Goal: Transaction & Acquisition: Purchase product/service

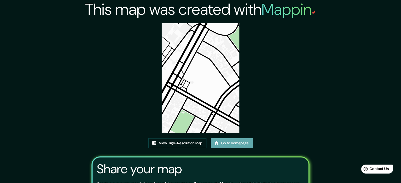
click at [230, 142] on link "Go to homepage" at bounding box center [232, 143] width 42 height 10
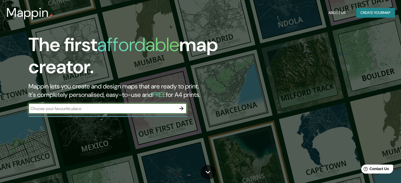
click at [147, 107] on input "text" at bounding box center [102, 109] width 148 height 6
type input "comas"
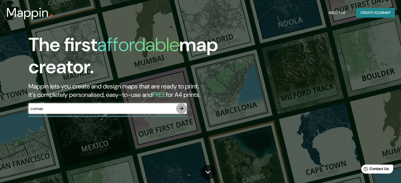
click at [185, 107] on button "button" at bounding box center [181, 108] width 11 height 11
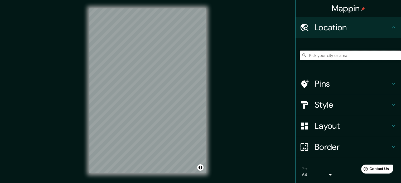
click at [340, 60] on input "Pick your city or area" at bounding box center [350, 55] width 101 height 9
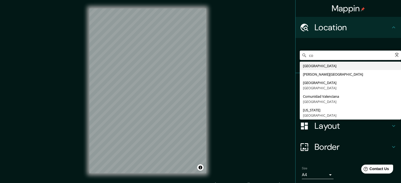
type input "c"
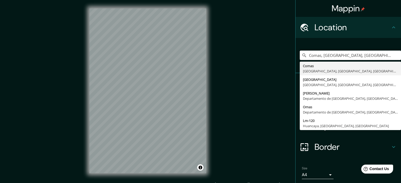
type input "Comas, [GEOGRAPHIC_DATA], [GEOGRAPHIC_DATA], [GEOGRAPHIC_DATA]"
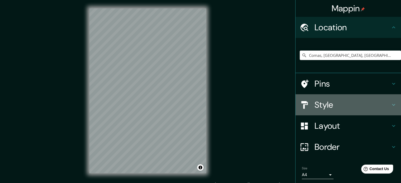
click at [344, 104] on h4 "Style" at bounding box center [353, 105] width 76 height 11
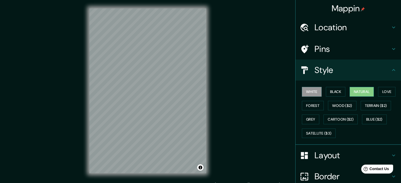
click at [356, 91] on button "Natural" at bounding box center [362, 92] width 24 height 10
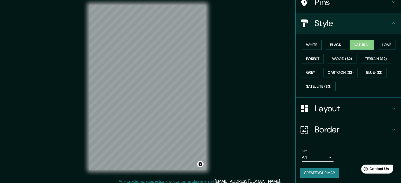
scroll to position [7, 0]
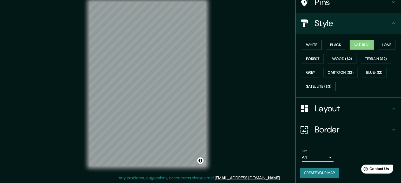
click at [324, 157] on body "Mappin Location Comas, Lima, Provincia de Lima, Perú Comas Lima, Provincia de L…" at bounding box center [200, 84] width 401 height 183
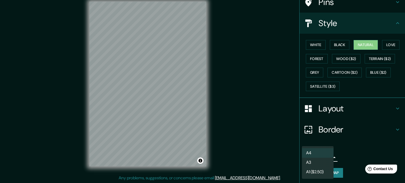
click at [324, 161] on li "A3" at bounding box center [318, 162] width 32 height 9
type input "a4"
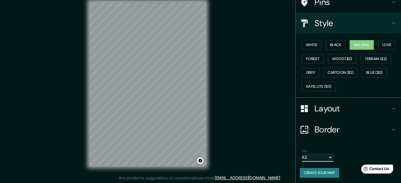
scroll to position [0, 0]
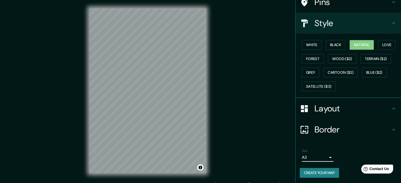
click at [324, 174] on button "Create your map" at bounding box center [319, 173] width 39 height 10
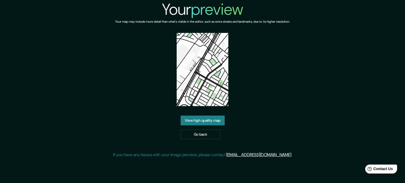
click at [201, 123] on link "View high quality map" at bounding box center [203, 121] width 44 height 10
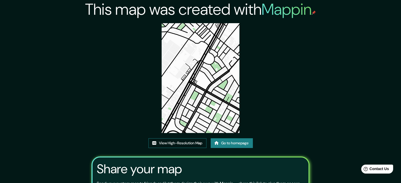
click at [189, 144] on link "View High-Resolution Map" at bounding box center [178, 143] width 58 height 10
click at [226, 143] on link "Go to homepage" at bounding box center [232, 143] width 42 height 10
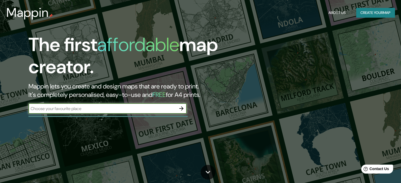
click at [159, 106] on input "text" at bounding box center [102, 109] width 148 height 6
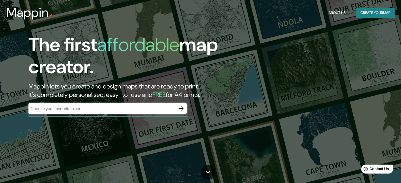
click at [188, 109] on div "The first affordable map creator. Mappin lets you create and design maps that a…" at bounding box center [128, 76] width 241 height 85
click at [184, 107] on icon "button" at bounding box center [181, 109] width 6 height 6
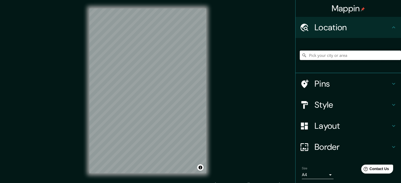
click at [341, 58] on input "Pick your city or area" at bounding box center [350, 55] width 101 height 9
click at [343, 60] on div "Comasa, 87227, [GEOGRAPHIC_DATA], [GEOGRAPHIC_DATA], [GEOGRAPHIC_DATA] Comasa 8…" at bounding box center [350, 55] width 101 height 26
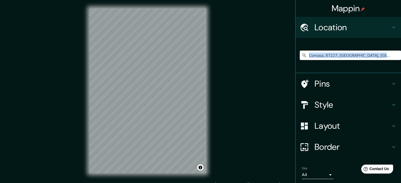
click at [343, 60] on div "Comasa, 87227, [GEOGRAPHIC_DATA], [GEOGRAPHIC_DATA], [GEOGRAPHIC_DATA] Comasa 8…" at bounding box center [350, 55] width 101 height 26
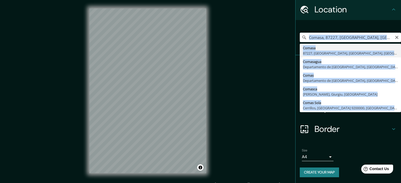
click at [361, 38] on input "Comasa, 87227, [GEOGRAPHIC_DATA], [GEOGRAPHIC_DATA], [GEOGRAPHIC_DATA]" at bounding box center [350, 37] width 101 height 9
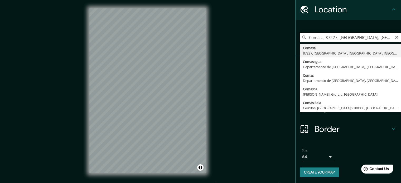
click at [361, 38] on input "Comasa, 87227, [GEOGRAPHIC_DATA], [GEOGRAPHIC_DATA], [GEOGRAPHIC_DATA]" at bounding box center [350, 37] width 101 height 9
type input "Comas, [GEOGRAPHIC_DATA], [GEOGRAPHIC_DATA], [GEOGRAPHIC_DATA]"
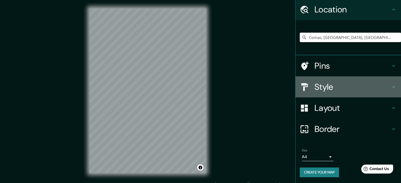
click at [328, 84] on h4 "Style" at bounding box center [353, 87] width 76 height 11
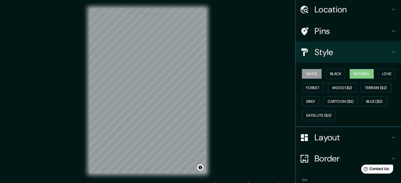
click at [357, 72] on button "Natural" at bounding box center [362, 74] width 24 height 10
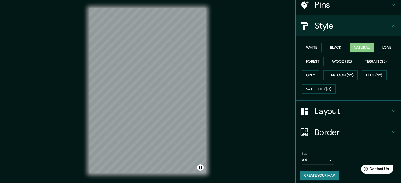
scroll to position [47, 0]
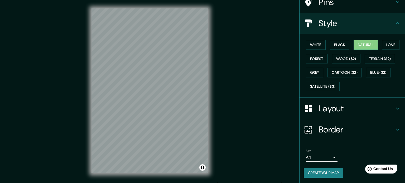
click at [321, 158] on body "Mappin Location [GEOGRAPHIC_DATA], [GEOGRAPHIC_DATA], [GEOGRAPHIC_DATA], [GEOGR…" at bounding box center [202, 91] width 405 height 183
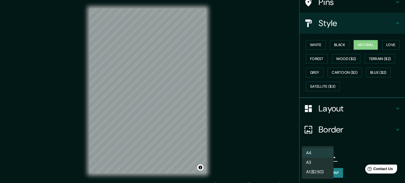
click at [317, 160] on li "A3" at bounding box center [318, 162] width 32 height 9
type input "a4"
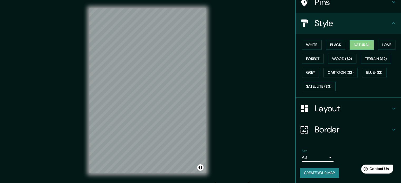
click at [330, 105] on h4 "Layout" at bounding box center [353, 108] width 76 height 11
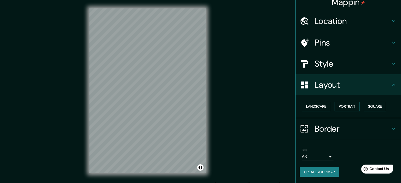
scroll to position [6, 0]
click at [335, 88] on h4 "Layout" at bounding box center [353, 85] width 76 height 11
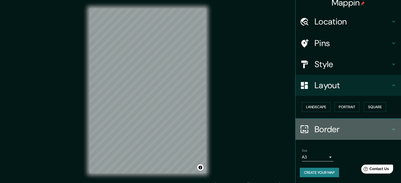
click at [339, 128] on h4 "Border" at bounding box center [353, 129] width 76 height 11
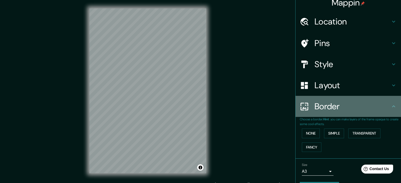
click at [344, 108] on h4 "Border" at bounding box center [353, 106] width 76 height 11
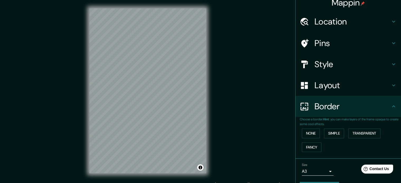
click at [391, 104] on icon at bounding box center [394, 106] width 6 height 6
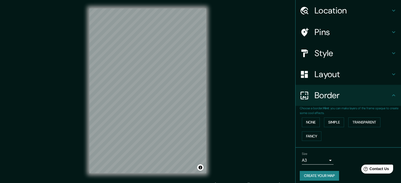
scroll to position [20, 0]
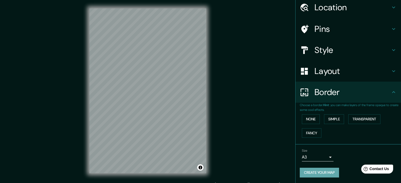
click at [322, 168] on button "Create your map" at bounding box center [319, 173] width 39 height 10
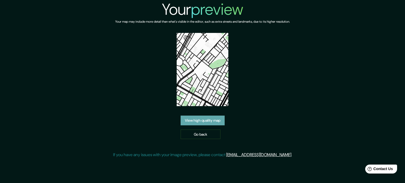
click at [211, 123] on link "View high quality map" at bounding box center [203, 121] width 44 height 10
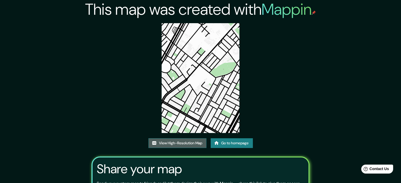
click at [174, 143] on link "View High-Resolution Map" at bounding box center [178, 143] width 58 height 10
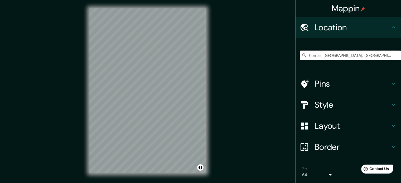
click at [382, 54] on input "Comas, [GEOGRAPHIC_DATA], [GEOGRAPHIC_DATA], [GEOGRAPHIC_DATA]" at bounding box center [350, 55] width 101 height 9
paste input "Comas, [GEOGRAPHIC_DATA], [GEOGRAPHIC_DATA], [GEOGRAPHIC_DATA]"
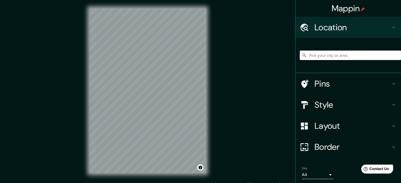
type input "Comas, [GEOGRAPHIC_DATA], [GEOGRAPHIC_DATA], [GEOGRAPHIC_DATA]"
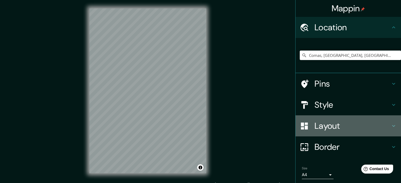
click at [341, 121] on h4 "Layout" at bounding box center [353, 126] width 76 height 11
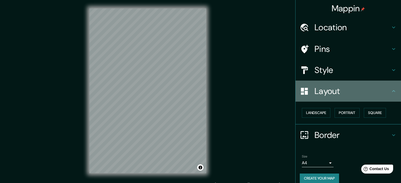
click at [351, 84] on div "Layout" at bounding box center [349, 91] width 106 height 21
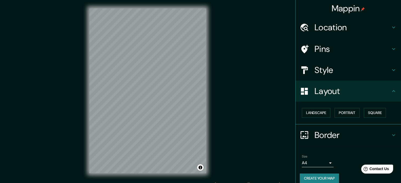
click at [364, 75] on h4 "Style" at bounding box center [353, 70] width 76 height 11
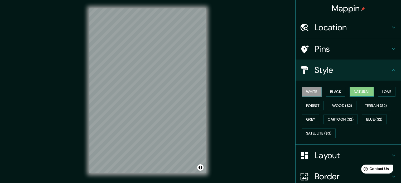
click at [358, 93] on button "Natural" at bounding box center [362, 92] width 24 height 10
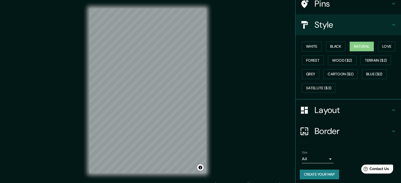
scroll to position [47, 0]
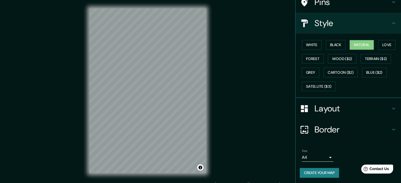
click at [324, 156] on body "Mappin Location Comas, Lima, Provincia de Lima, Perú Comas Lima, Provincia de L…" at bounding box center [200, 91] width 401 height 183
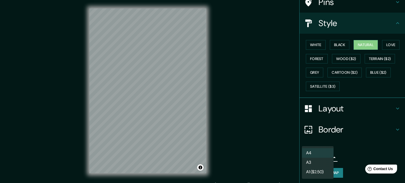
click at [315, 161] on li "A3" at bounding box center [318, 162] width 32 height 9
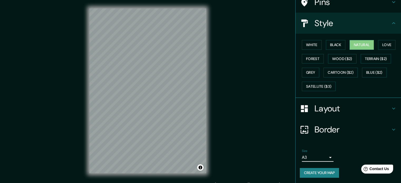
click at [317, 171] on button "Create your map" at bounding box center [319, 173] width 39 height 10
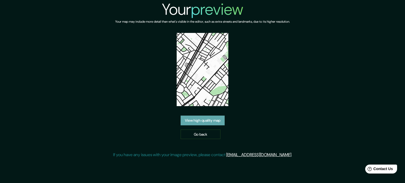
click at [212, 120] on link "View high quality map" at bounding box center [203, 121] width 44 height 10
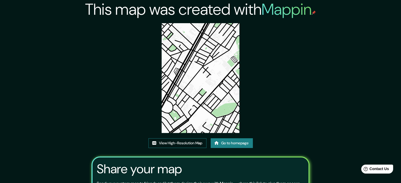
click at [188, 144] on link "View High-Resolution Map" at bounding box center [178, 143] width 58 height 10
